Goal: Task Accomplishment & Management: Manage account settings

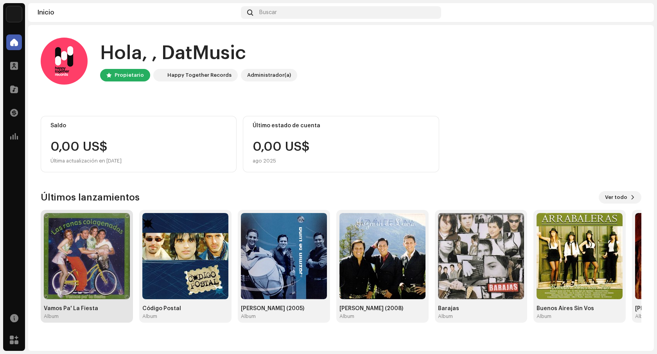
click at [50, 230] on img at bounding box center [87, 256] width 86 height 86
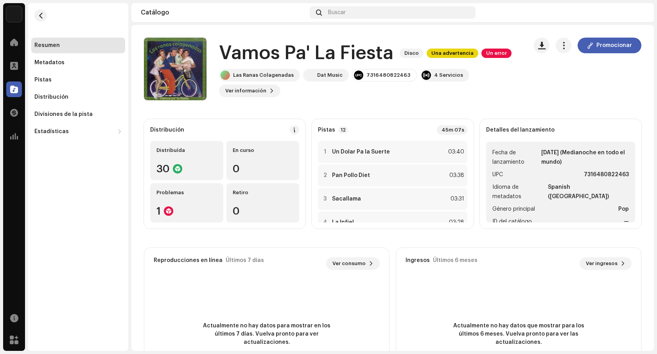
scroll to position [15, 0]
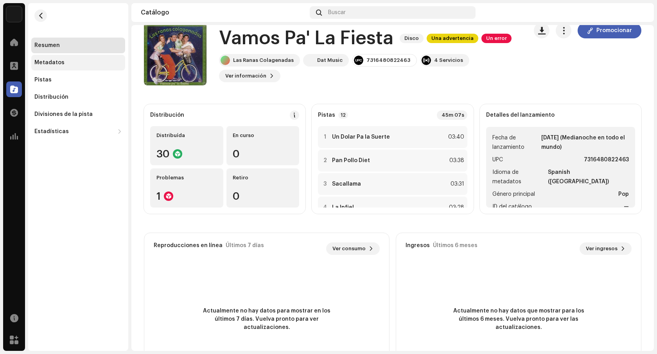
click at [73, 66] on div "Metadatos" at bounding box center [78, 63] width 94 height 16
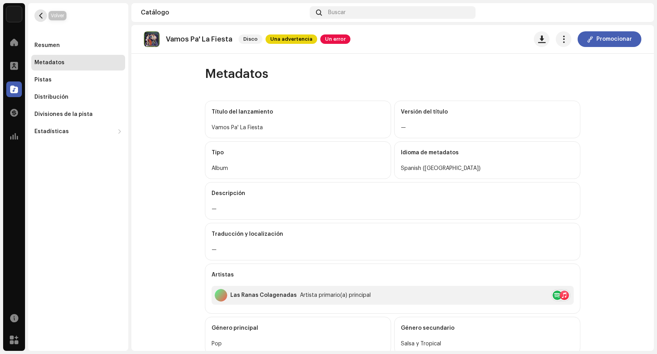
click at [44, 17] on button "button" at bounding box center [40, 15] width 13 height 13
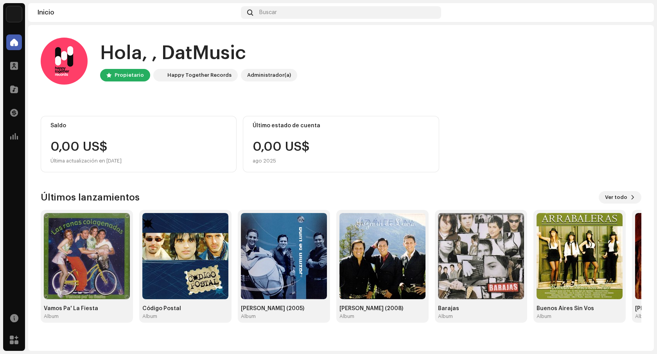
click at [635, 17] on img at bounding box center [638, 12] width 13 height 13
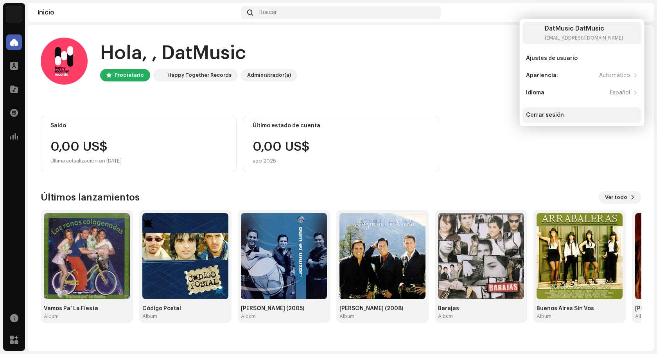
click at [589, 116] on div "Cerrar sesión" at bounding box center [582, 115] width 112 height 6
